Goal: Task Accomplishment & Management: Use online tool/utility

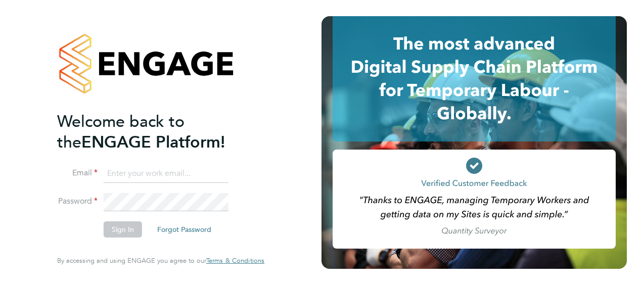
click at [146, 169] on input at bounding box center [166, 174] width 125 height 18
type input "[PERSON_NAME][EMAIL_ADDRESS][PERSON_NAME][PERSON_NAME][DOMAIN_NAME]"
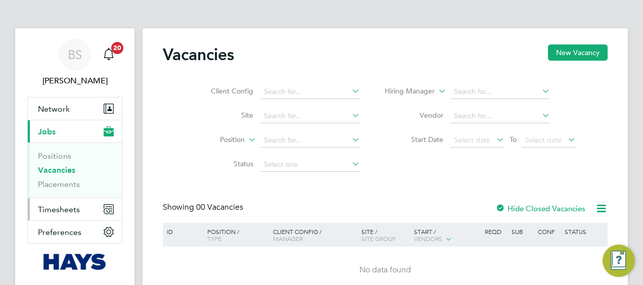
drag, startPoint x: 60, startPoint y: 207, endPoint x: 66, endPoint y: 206, distance: 6.2
click at [60, 207] on span "Timesheets" at bounding box center [59, 210] width 42 height 10
click at [53, 209] on span "Timesheets" at bounding box center [59, 210] width 42 height 10
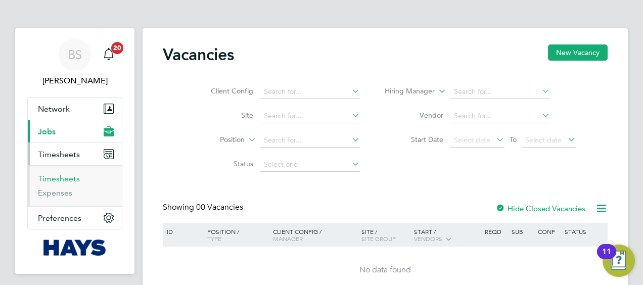
drag, startPoint x: 69, startPoint y: 178, endPoint x: 115, endPoint y: 177, distance: 45.5
click at [69, 178] on link "Timesheets" at bounding box center [59, 179] width 42 height 10
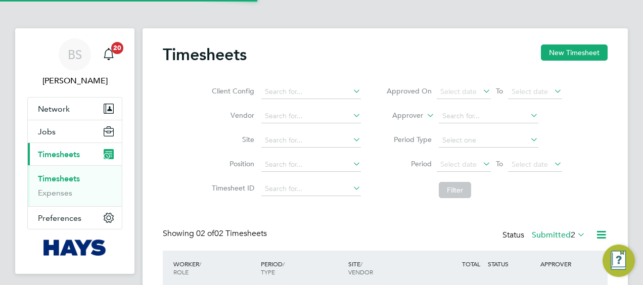
scroll to position [25, 87]
click at [561, 54] on button "New Timesheet" at bounding box center [574, 53] width 67 height 16
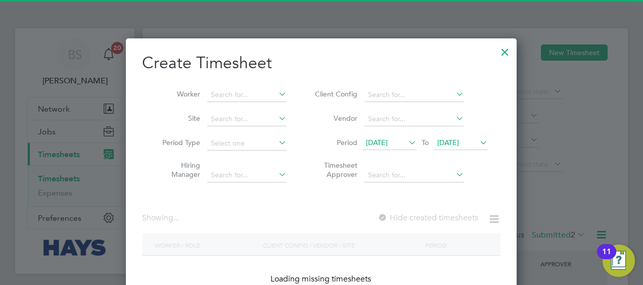
scroll to position [2074, 391]
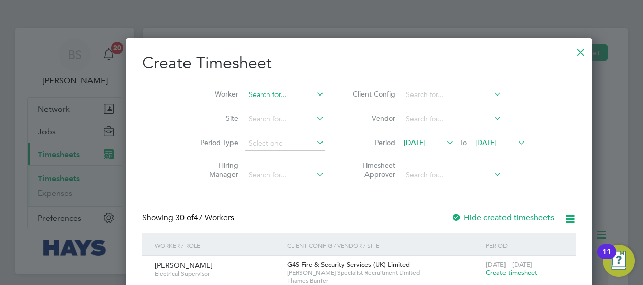
click at [245, 90] on input at bounding box center [284, 95] width 79 height 14
type input "k"
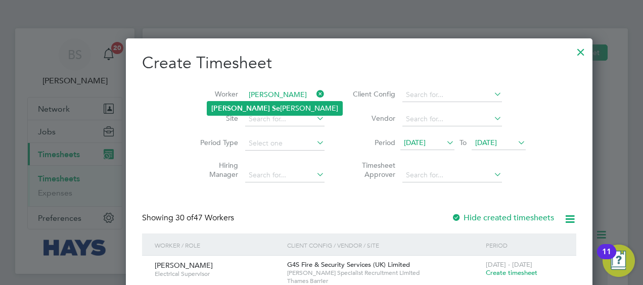
click at [262, 103] on li "James Se ward" at bounding box center [274, 109] width 135 height 14
type input "James Seward"
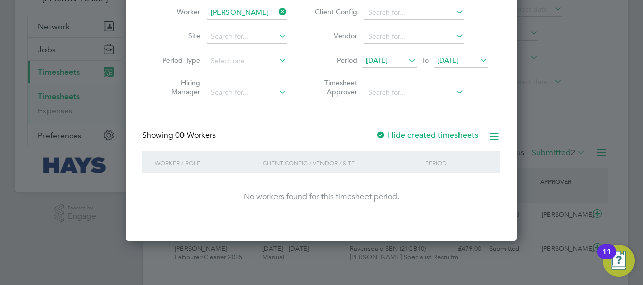
scroll to position [103, 0]
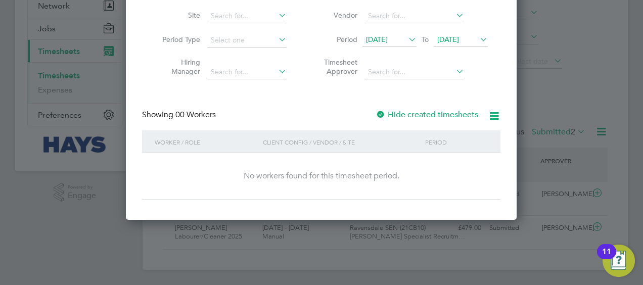
click at [400, 114] on label "Hide created timesheets" at bounding box center [427, 115] width 103 height 10
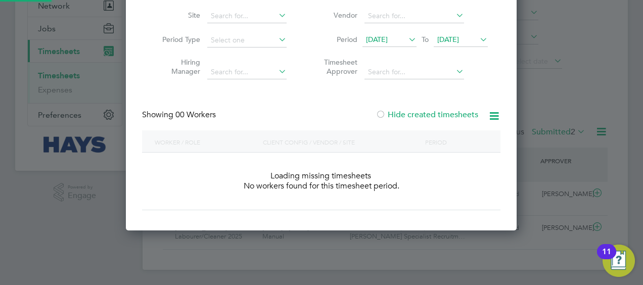
click at [401, 114] on label "Hide created timesheets" at bounding box center [427, 115] width 103 height 10
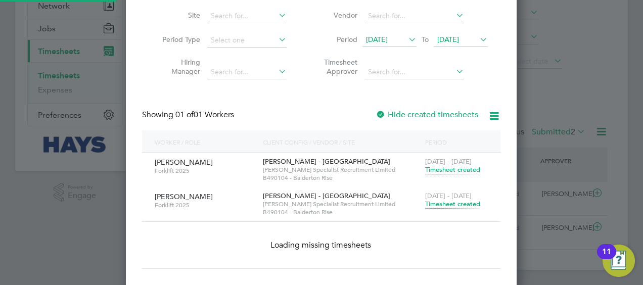
scroll to position [306, 391]
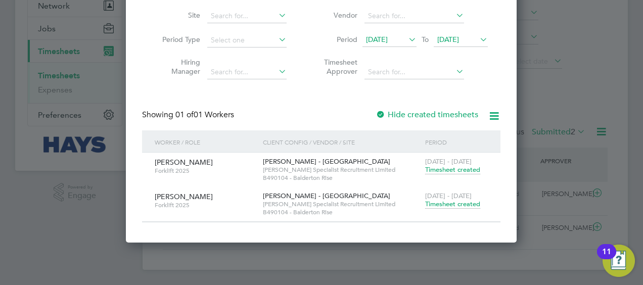
click at [449, 200] on span "Timesheet created" at bounding box center [452, 204] width 55 height 9
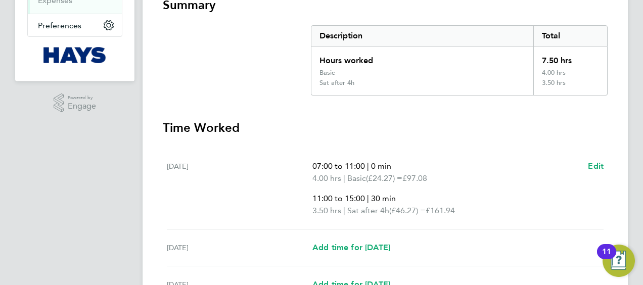
scroll to position [11, 0]
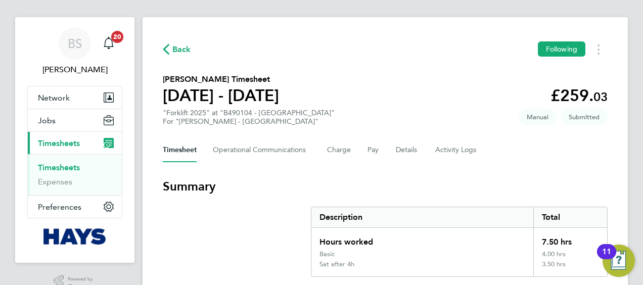
drag, startPoint x: 179, startPoint y: 45, endPoint x: 181, endPoint y: 52, distance: 7.4
click at [180, 48] on span "Back" at bounding box center [181, 49] width 19 height 12
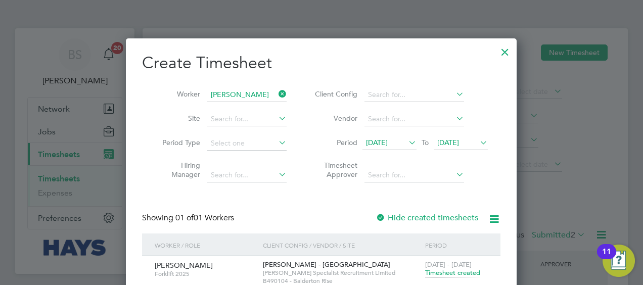
drag, startPoint x: 279, startPoint y: 88, endPoint x: 269, endPoint y: 88, distance: 9.6
click at [279, 87] on li "Worker James Seward" at bounding box center [220, 95] width 157 height 24
click at [277, 91] on icon at bounding box center [277, 94] width 0 height 14
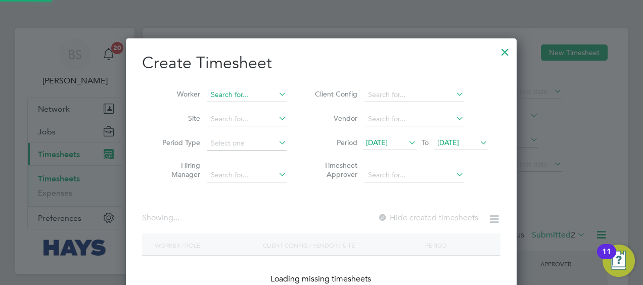
click at [268, 92] on input at bounding box center [246, 95] width 79 height 14
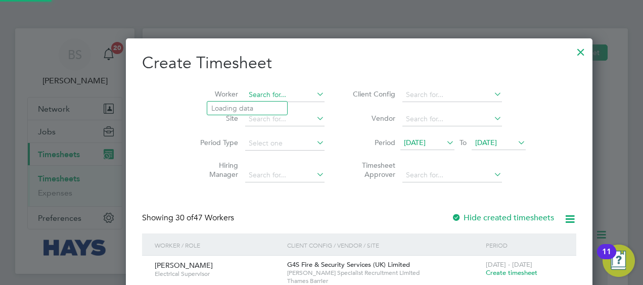
scroll to position [2074, 391]
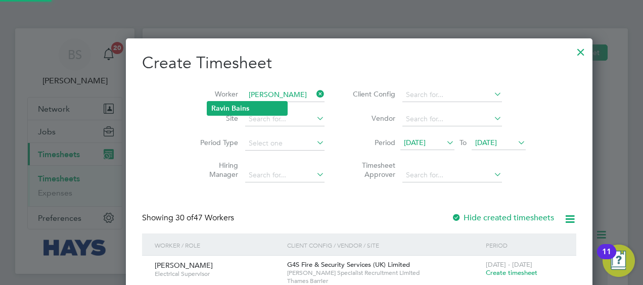
click at [258, 109] on li "Ravin Bains" at bounding box center [247, 109] width 80 height 14
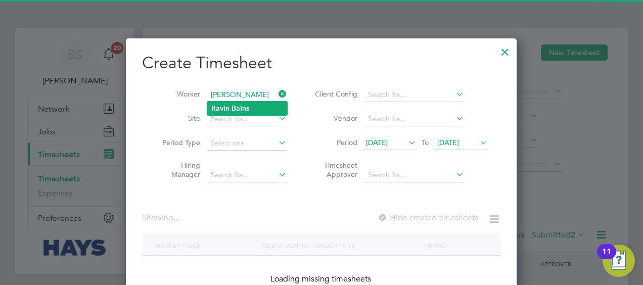
type input "Ravin Bains"
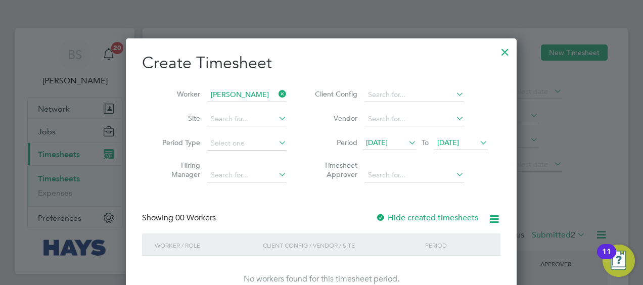
scroll to position [285, 391]
click at [518, 43] on div at bounding box center [321, 142] width 643 height 285
click at [499, 51] on div at bounding box center [505, 49] width 18 height 18
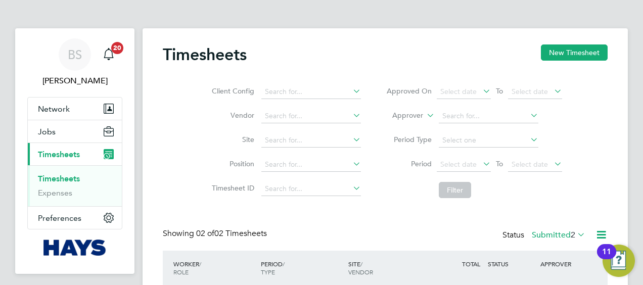
click at [64, 177] on link "Timesheets" at bounding box center [59, 179] width 42 height 10
click at [582, 51] on button "New Timesheet" at bounding box center [574, 53] width 67 height 16
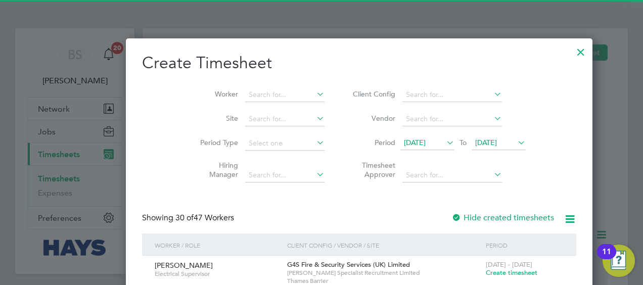
scroll to position [2074, 391]
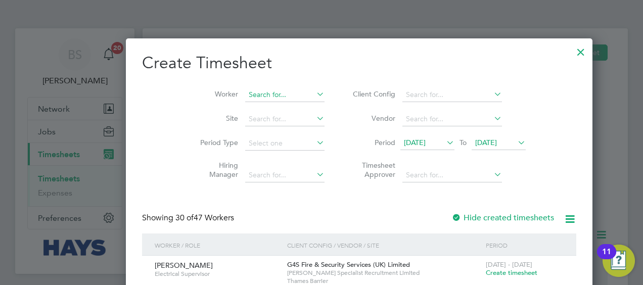
click at [258, 94] on input at bounding box center [284, 95] width 79 height 14
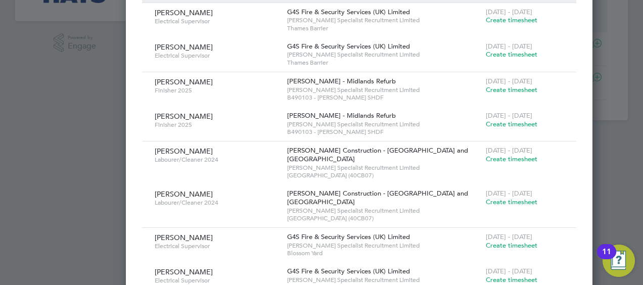
scroll to position [0, 0]
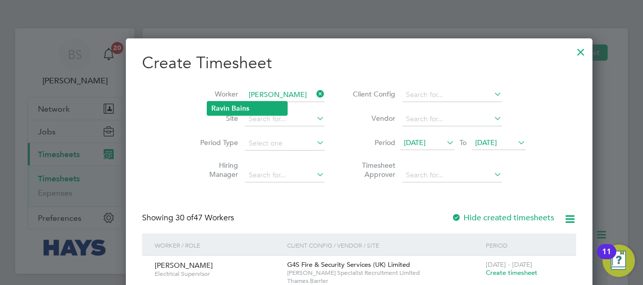
click at [237, 102] on li "Ravin Bains" at bounding box center [247, 109] width 80 height 14
type input "Ravin Bains"
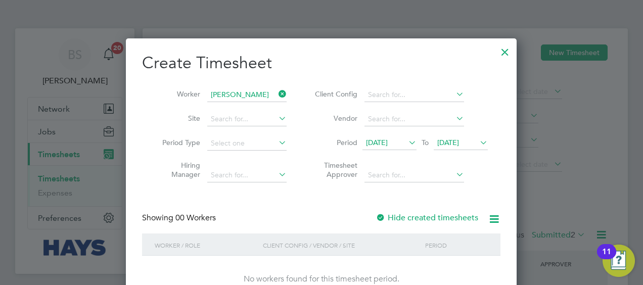
scroll to position [8, 0]
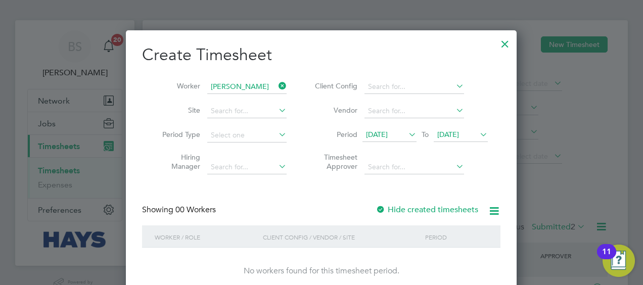
click at [412, 210] on label "Hide created timesheets" at bounding box center [427, 210] width 103 height 10
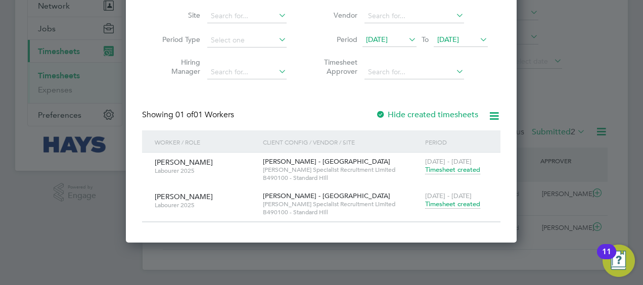
click at [441, 202] on span "Timesheet created" at bounding box center [452, 204] width 55 height 9
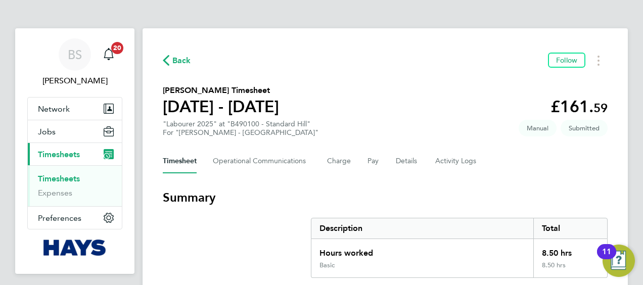
click at [637, 180] on div "BS Billy Smith Notifications 20 Applications: Network Businesses Sites Workers …" at bounding box center [321, 271] width 643 height 543
click at [608, 275] on img "Open Resource Center, 11 new notifications" at bounding box center [619, 261] width 32 height 32
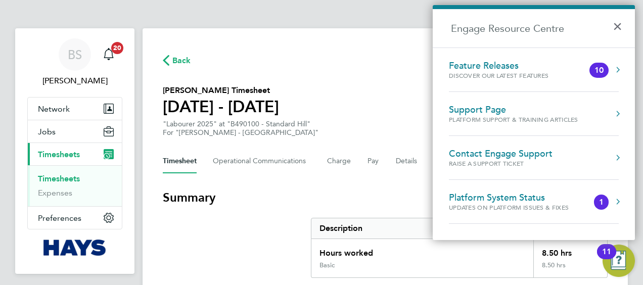
click at [342, 36] on div "Back Follow Ravin Bains's Timesheet 13 - 19 Sept 2025 £161. 59 "Labourer 2025" …" at bounding box center [385, 277] width 485 height 498
click at [617, 20] on button "×" at bounding box center [620, 23] width 15 height 22
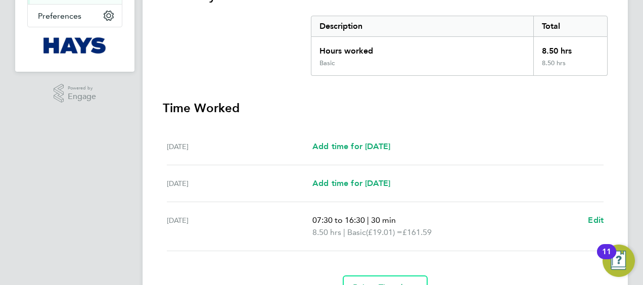
scroll to position [11, 0]
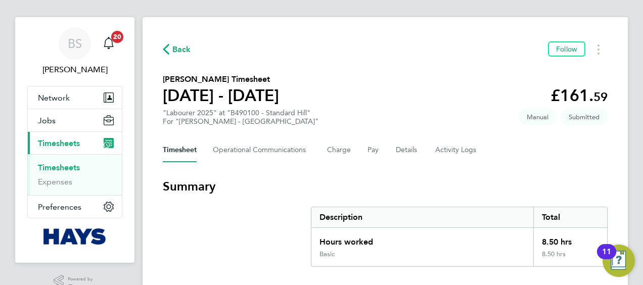
click at [482, 86] on section "Ravin Bains's Timesheet 13 - 19 Sept 2025 £161. 59 "Labourer 2025" at "B490100 …" at bounding box center [385, 99] width 445 height 53
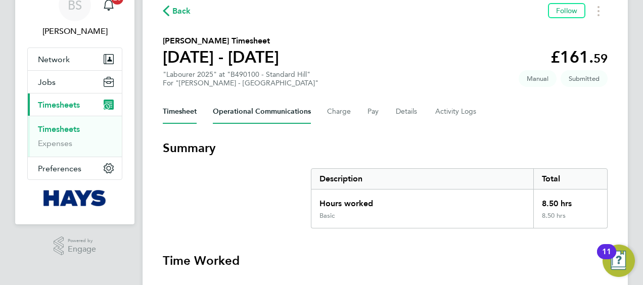
scroll to position [0, 0]
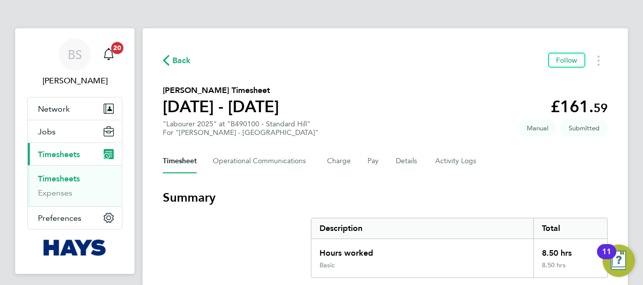
click at [373, 93] on section "Ravin Bains's Timesheet 13 - 19 Sept 2025 £161. 59 "Labourer 2025" at "B490100 …" at bounding box center [385, 110] width 445 height 53
click at [299, 124] on div ""Labourer 2025" at "B490100 - Standard Hill" For "Lovell - East Midlands"" at bounding box center [241, 128] width 156 height 17
drag, startPoint x: 299, startPoint y: 124, endPoint x: 358, endPoint y: 112, distance: 59.3
click at [358, 112] on section "Ravin Bains's Timesheet 13 - 19 Sept 2025 £161. 59 "Labourer 2025" at "B490100 …" at bounding box center [385, 110] width 445 height 53
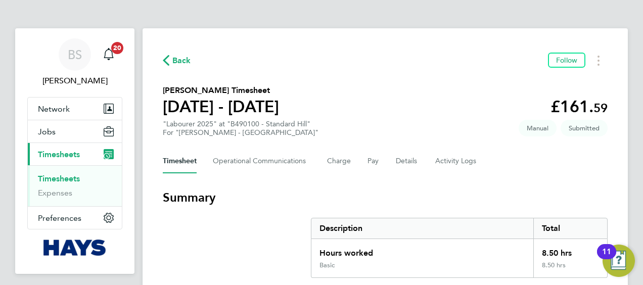
click at [276, 122] on div ""Labourer 2025" at "B490100 - Standard Hill" For "Lovell - East Midlands"" at bounding box center [241, 128] width 156 height 17
drag, startPoint x: 276, startPoint y: 122, endPoint x: 391, endPoint y: 125, distance: 114.8
click at [391, 125] on section "Ravin Bains's Timesheet 13 - 19 Sept 2025 £161. 59 "Labourer 2025" at "B490100 …" at bounding box center [385, 110] width 445 height 53
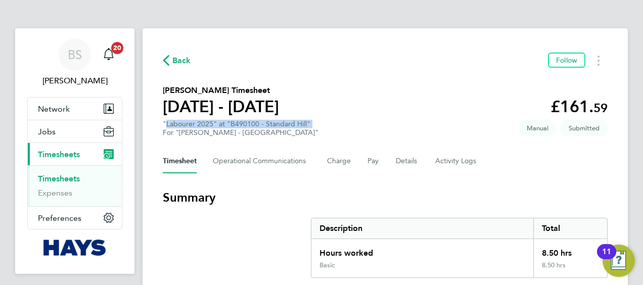
click at [346, 117] on section "Ravin Bains's Timesheet 13 - 19 Sept 2025 £161. 59 "Labourer 2025" at "B490100 …" at bounding box center [385, 110] width 445 height 53
click at [584, 126] on span "Submitted" at bounding box center [584, 128] width 47 height 17
drag, startPoint x: 584, startPoint y: 126, endPoint x: 496, endPoint y: 102, distance: 91.4
click at [496, 102] on section "Ravin Bains's Timesheet 13 - 19 Sept 2025 £161. 59 "Labourer 2025" at "B490100 …" at bounding box center [385, 110] width 445 height 53
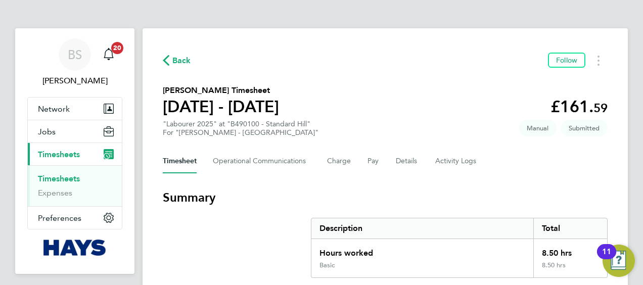
click at [579, 130] on span "Submitted" at bounding box center [584, 128] width 47 height 17
drag, startPoint x: 579, startPoint y: 130, endPoint x: 544, endPoint y: 128, distance: 35.0
click at [544, 128] on span "Manual" at bounding box center [538, 128] width 38 height 17
